Goal: Information Seeking & Learning: Learn about a topic

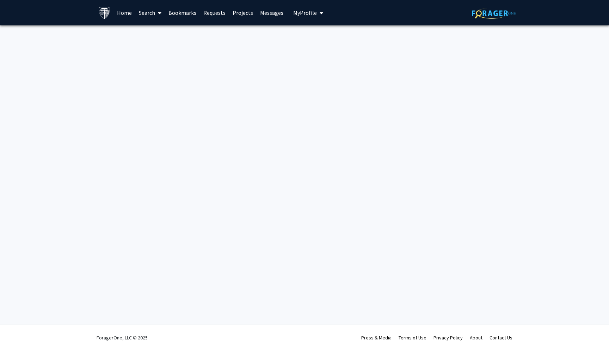
click at [148, 12] on link "Search" at bounding box center [150, 12] width 30 height 25
click at [153, 30] on span "Faculty/Staff" at bounding box center [161, 32] width 52 height 14
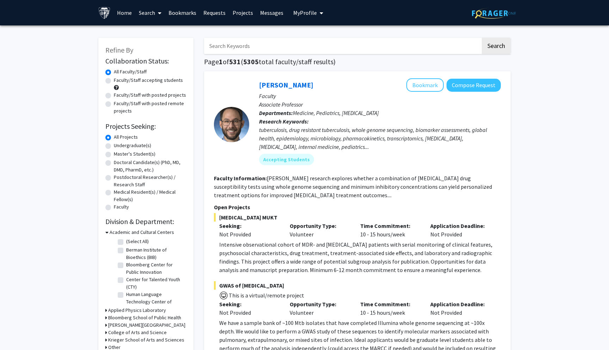
click at [114, 146] on label "Undergraduate(s)" at bounding box center [132, 145] width 37 height 7
click at [114, 146] on input "Undergraduate(s)" at bounding box center [116, 144] width 5 height 5
radio input "true"
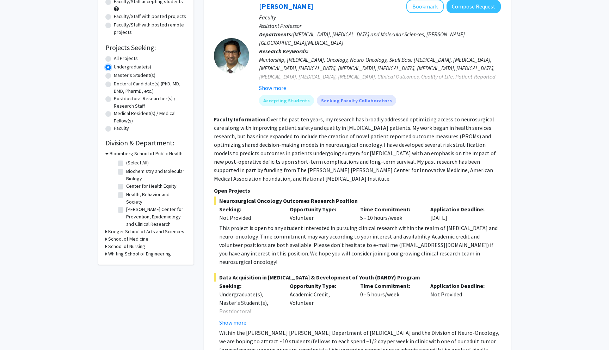
scroll to position [101, 0]
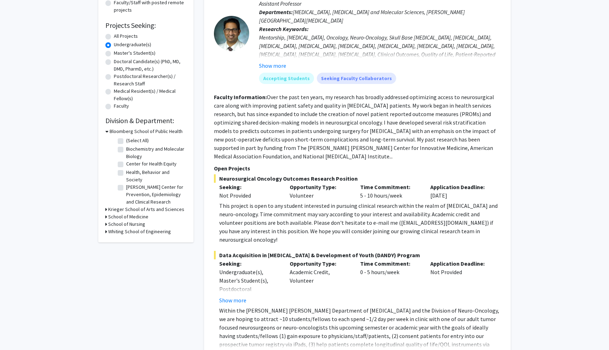
click at [108, 132] on icon at bounding box center [106, 131] width 3 height 7
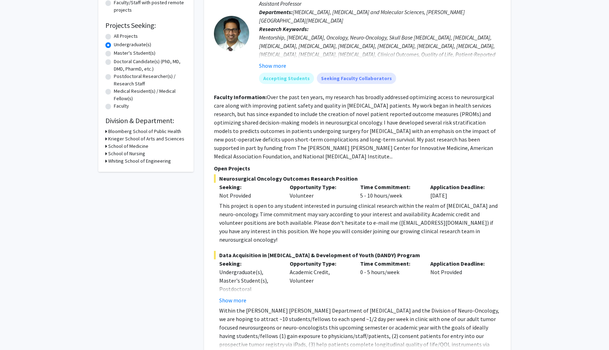
click at [109, 140] on h3 "Krieger School of Arts and Sciences" at bounding box center [146, 138] width 76 height 7
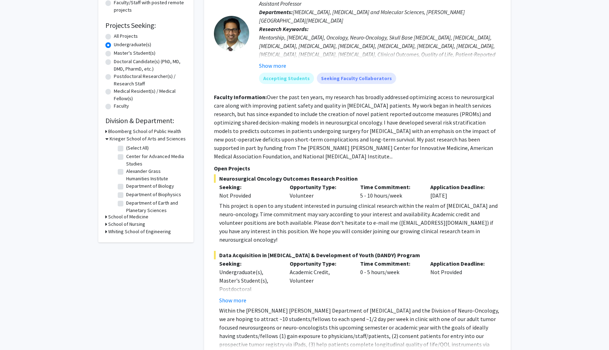
click at [110, 140] on h3 "Krieger School of Arts and Sciences" at bounding box center [148, 138] width 76 height 7
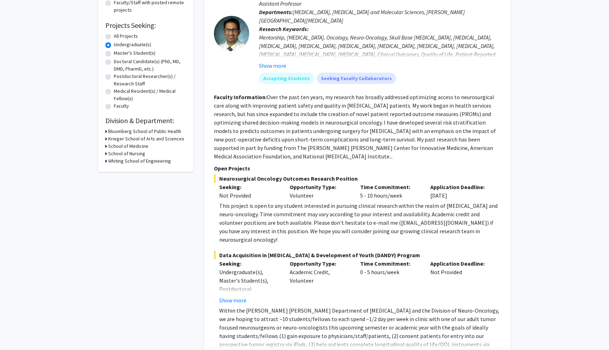
click at [109, 153] on h3 "School of Nursing" at bounding box center [126, 153] width 37 height 7
click at [110, 153] on h3 "School of Nursing" at bounding box center [128, 153] width 37 height 7
click at [109, 160] on h3 "Whiting School of Engineering" at bounding box center [139, 160] width 63 height 7
click at [106, 161] on icon at bounding box center [106, 160] width 3 height 7
click at [108, 161] on div "Whiting School of Engineering" at bounding box center [145, 160] width 81 height 7
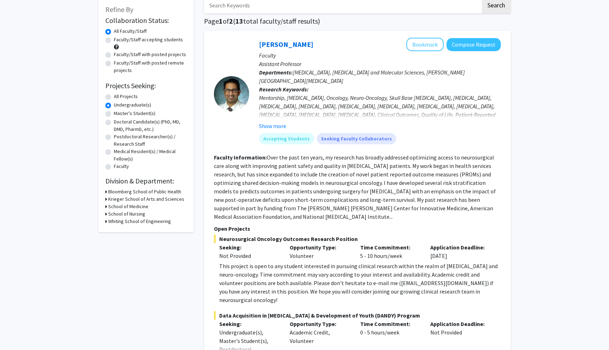
scroll to position [34, 0]
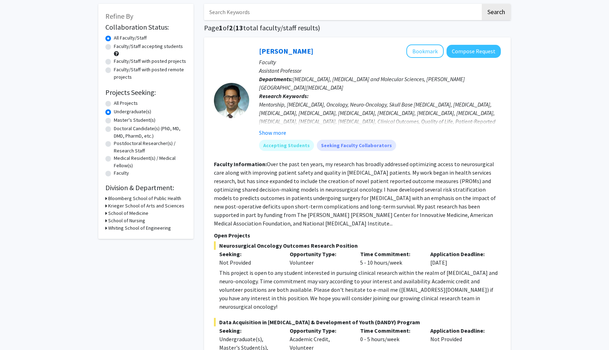
click at [114, 103] on label "All Projects" at bounding box center [126, 102] width 24 height 7
click at [114, 103] on input "All Projects" at bounding box center [116, 101] width 5 height 5
radio input "true"
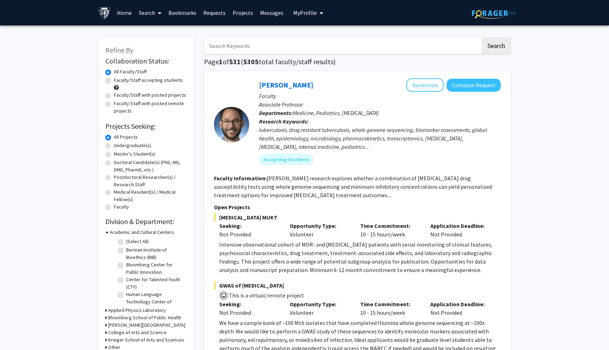
click at [114, 80] on label "Faculty/Staff accepting students" at bounding box center [148, 79] width 69 height 7
click at [114, 80] on input "Faculty/Staff accepting students" at bounding box center [116, 78] width 5 height 5
radio input "true"
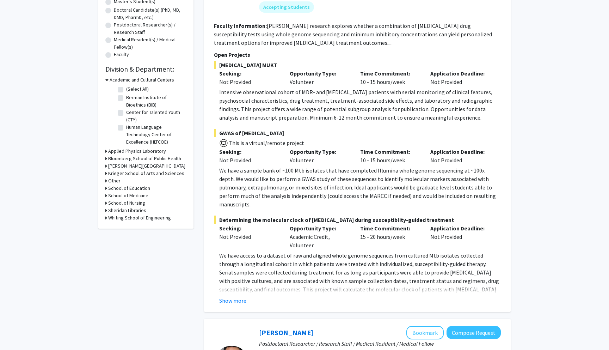
scroll to position [181, 0]
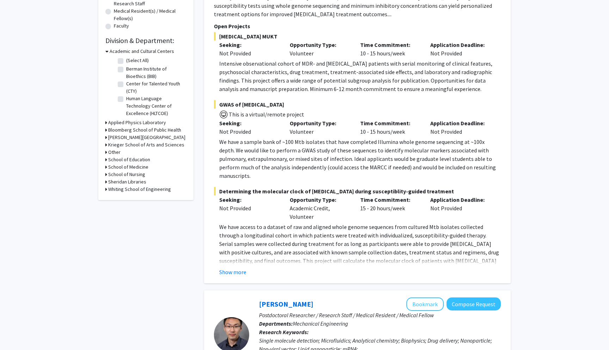
click at [107, 136] on div "[PERSON_NAME][GEOGRAPHIC_DATA]" at bounding box center [145, 137] width 81 height 7
click at [104, 136] on div "Refine By Collaboration Status: Collaboration Status All Faculty/Staff Collabor…" at bounding box center [145, 28] width 95 height 343
click at [106, 137] on icon at bounding box center [106, 137] width 2 height 7
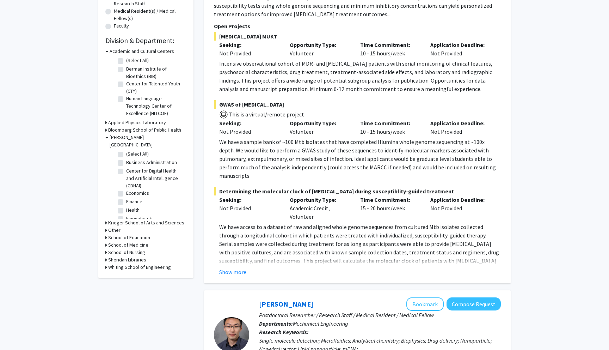
click at [126, 150] on label "(Select All)" at bounding box center [137, 153] width 23 height 7
click at [126, 150] on input "(Select All)" at bounding box center [128, 152] width 5 height 5
checkbox input "true"
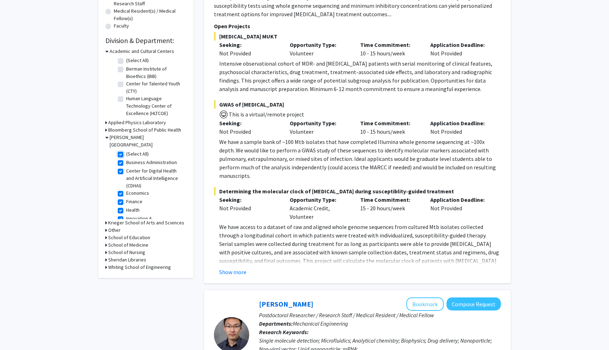
checkbox input "true"
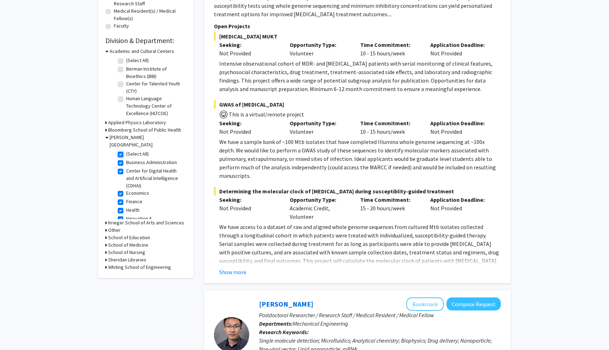
checkbox input "true"
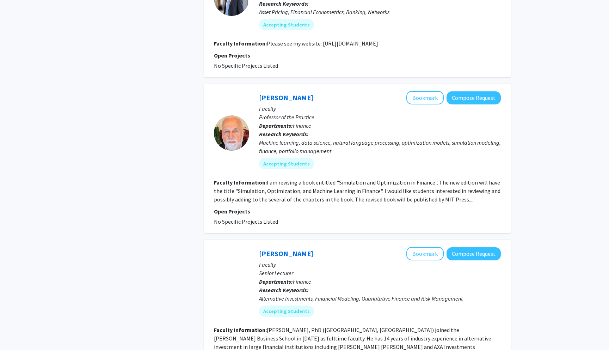
scroll to position [1298, 0]
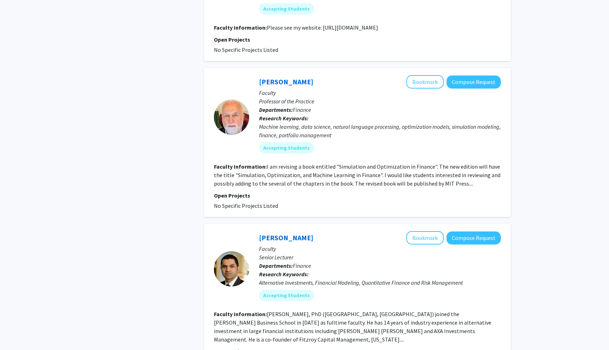
click at [332, 148] on fg-search-faculty "[PERSON_NAME] Bookmark Compose Request Faculty Professor of the Practice Depart…" at bounding box center [357, 142] width 287 height 135
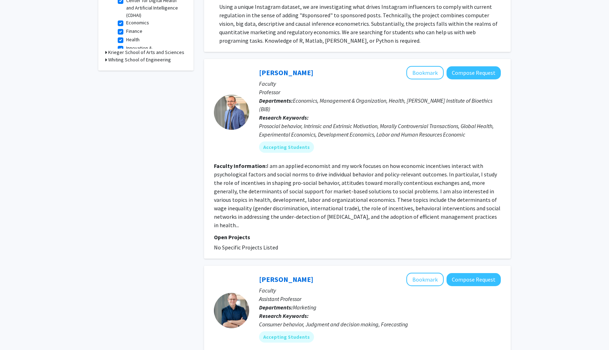
scroll to position [0, 0]
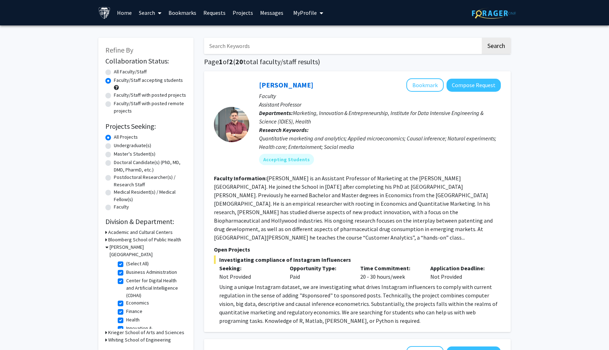
click at [206, 13] on link "Requests" at bounding box center [214, 12] width 29 height 25
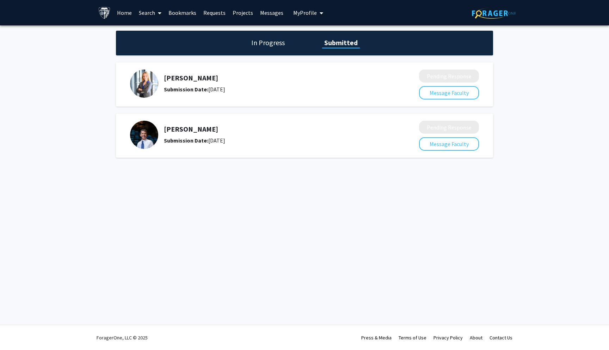
click at [258, 38] on h1 "In Progress" at bounding box center [268, 43] width 38 height 10
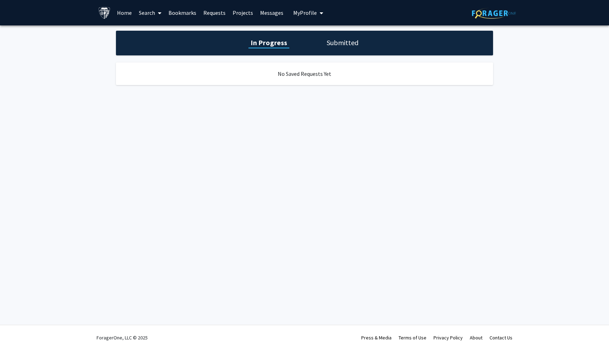
click at [326, 51] on div "In Progress Submitted" at bounding box center [304, 43] width 377 height 25
click at [330, 47] on h1 "Submitted" at bounding box center [342, 43] width 36 height 10
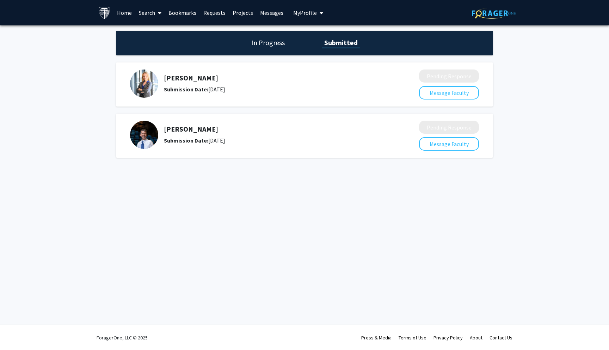
click at [209, 13] on link "Requests" at bounding box center [214, 12] width 29 height 25
click at [187, 13] on link "Bookmarks" at bounding box center [182, 12] width 35 height 25
